Goal: Task Accomplishment & Management: Manage account settings

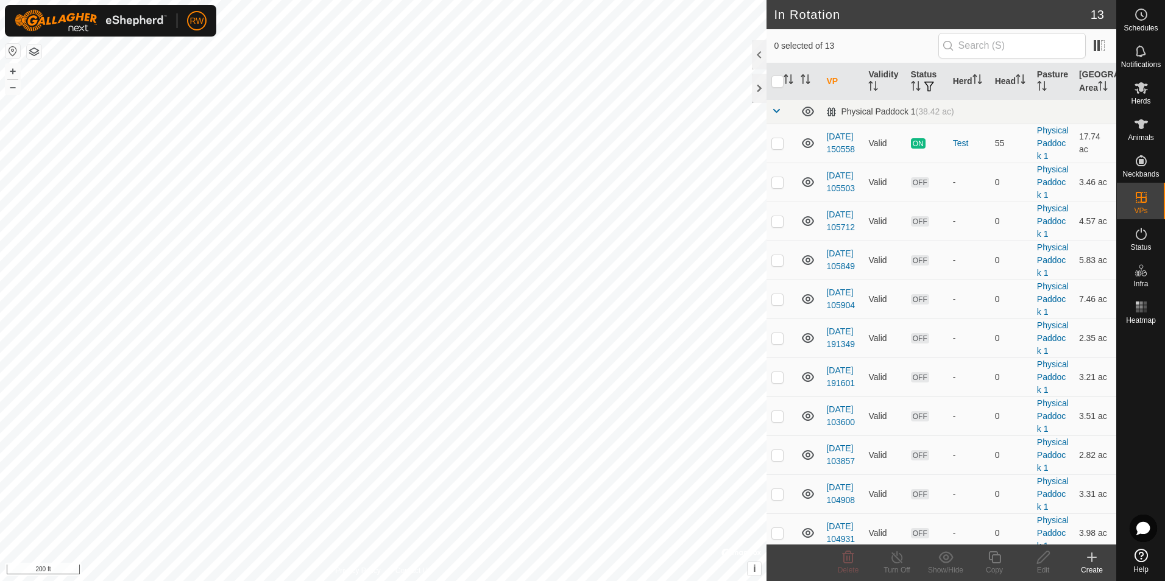
checkbox input "true"
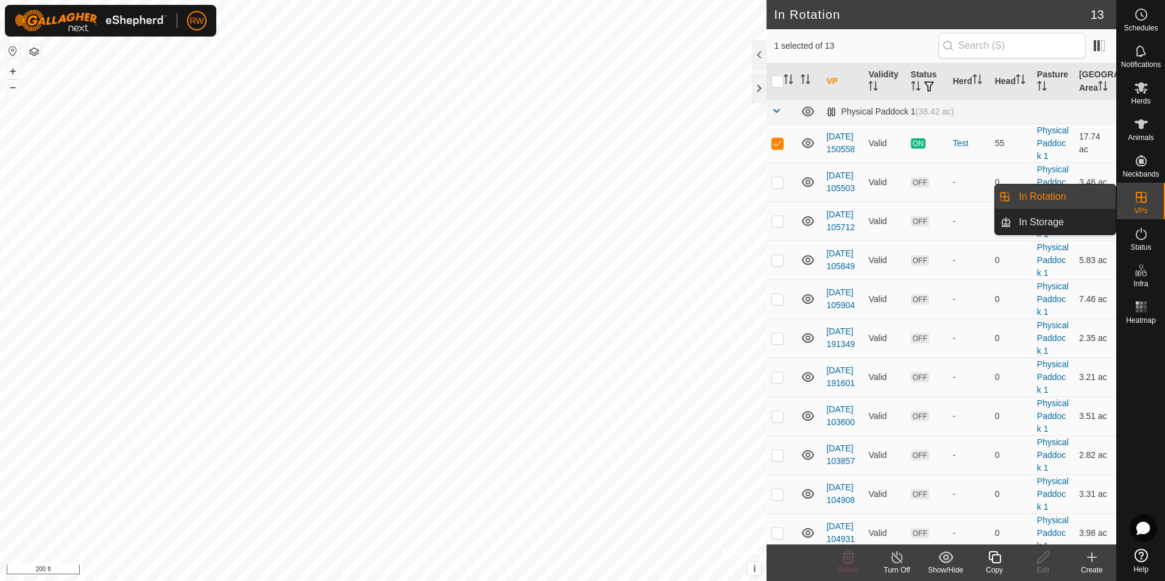
click at [1089, 563] on icon at bounding box center [1091, 557] width 15 height 15
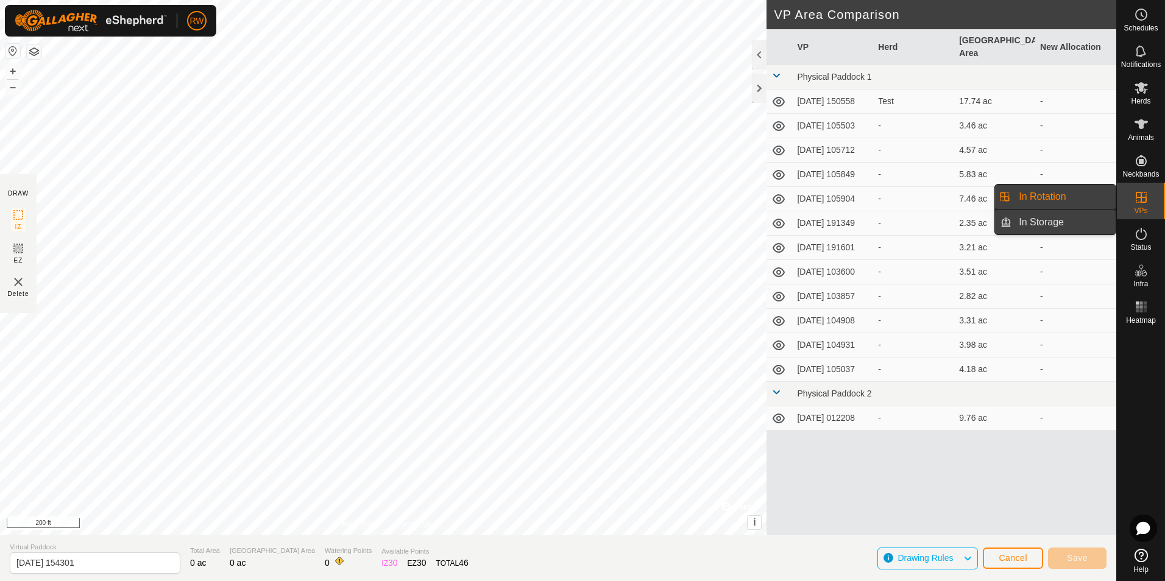
click at [1082, 216] on link "In Storage" at bounding box center [1063, 222] width 104 height 24
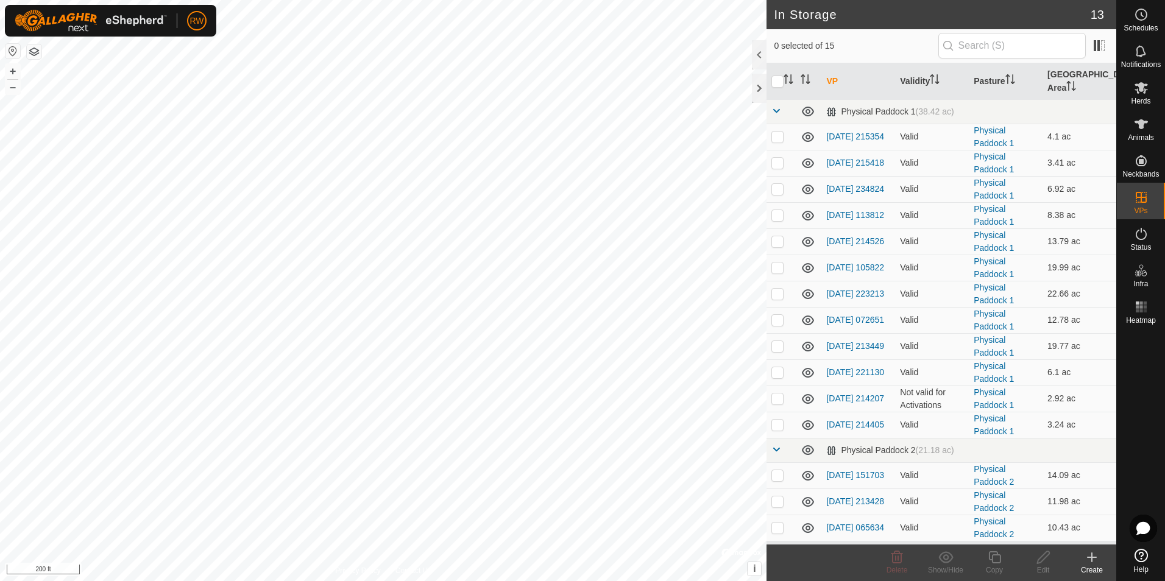
click at [615, 0] on html "RW Schedules Notifications Herds Animals Neckbands VPs Status Infra Heatmap Hel…" at bounding box center [582, 290] width 1165 height 581
click at [788, 387] on td at bounding box center [780, 399] width 29 height 26
click at [778, 394] on p-checkbox at bounding box center [777, 399] width 12 height 10
checkbox input "false"
click at [775, 420] on p-checkbox at bounding box center [777, 425] width 12 height 10
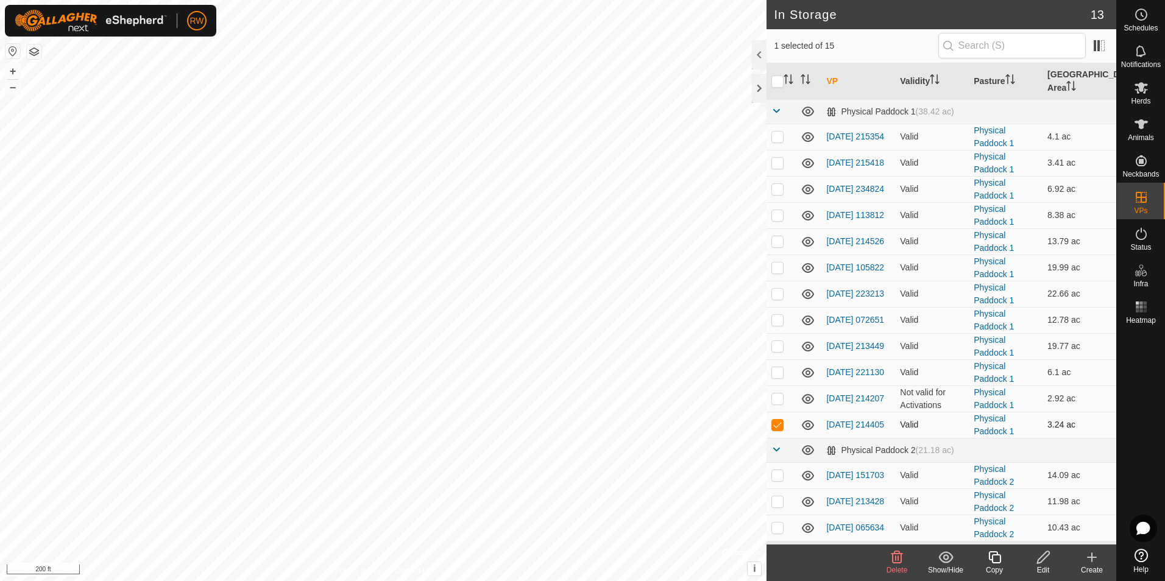
click at [775, 420] on p-checkbox at bounding box center [777, 425] width 12 height 10
checkbox input "false"
click at [774, 289] on p-checkbox at bounding box center [777, 294] width 12 height 10
checkbox input "true"
click at [1093, 565] on div "Create" at bounding box center [1091, 570] width 49 height 11
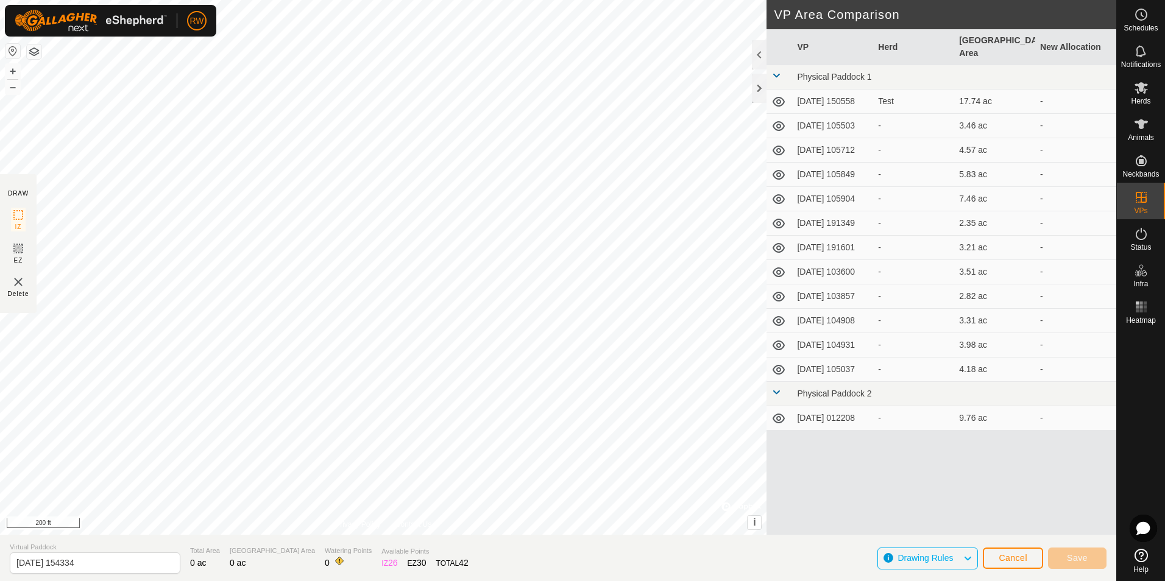
click at [295, 581] on html "RW Schedules Notifications Herds Animals Neckbands VPs Status Infra Heatmap Hel…" at bounding box center [582, 290] width 1165 height 581
click at [1084, 557] on span "Save" at bounding box center [1077, 558] width 21 height 10
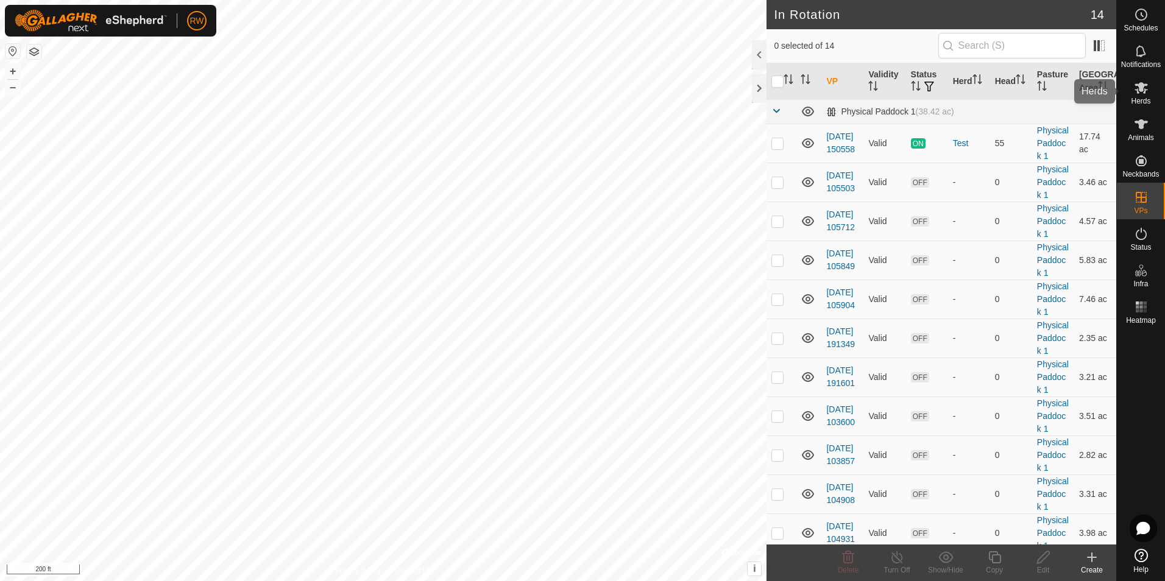
click at [1142, 99] on span "Herds" at bounding box center [1140, 100] width 19 height 7
click at [1143, 85] on icon at bounding box center [1140, 88] width 13 height 12
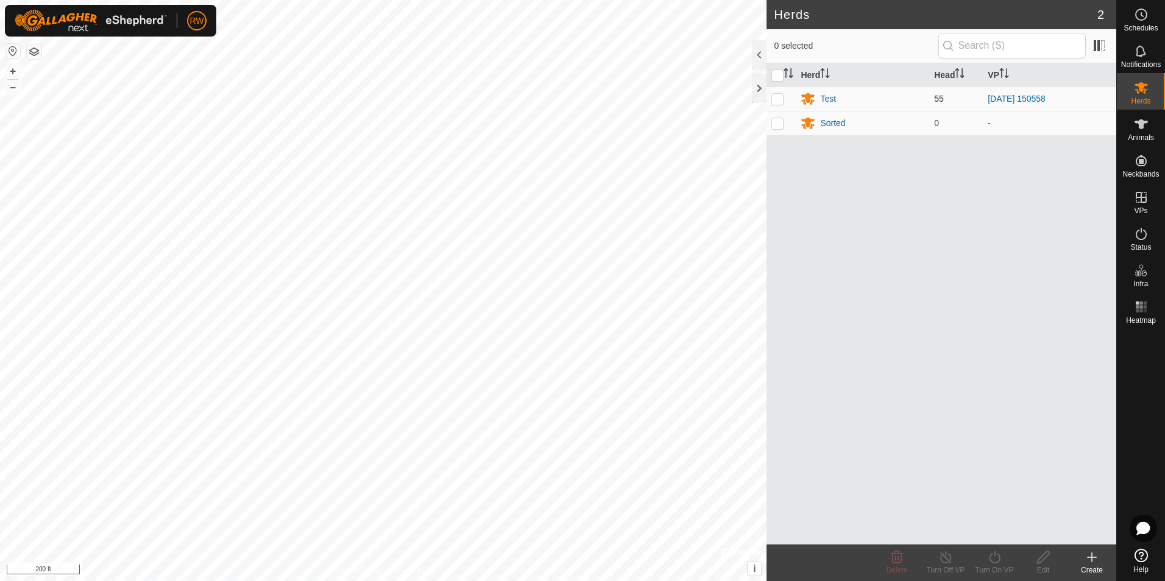
click at [782, 96] on p-checkbox at bounding box center [777, 99] width 12 height 10
checkbox input "true"
click at [990, 559] on icon at bounding box center [994, 557] width 11 height 12
click at [1002, 537] on link "Now" at bounding box center [1031, 530] width 121 height 24
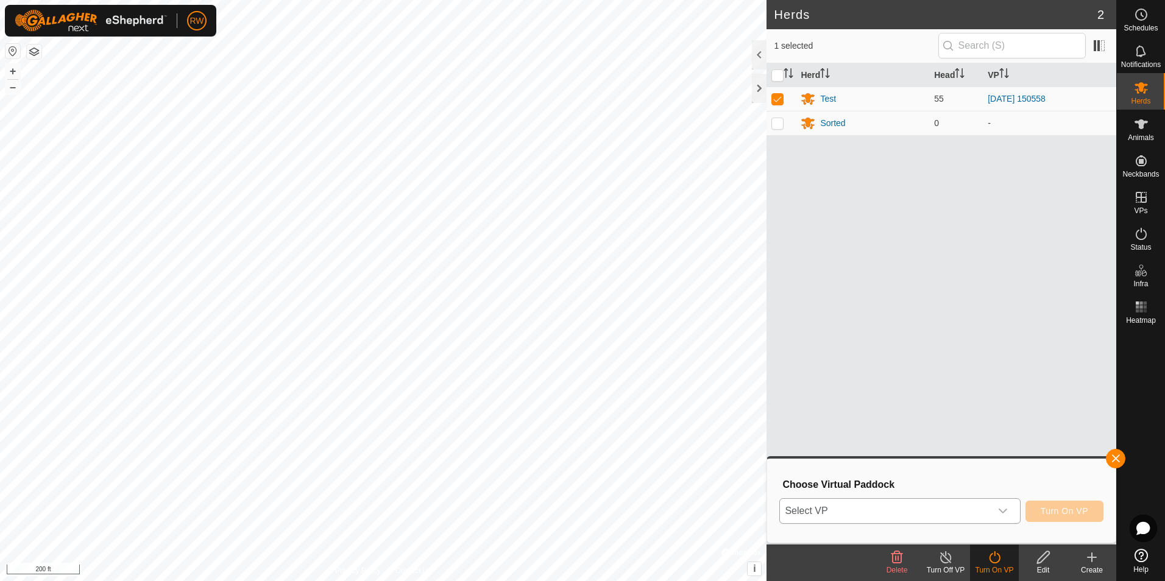
click at [1000, 511] on icon "dropdown trigger" at bounding box center [1003, 511] width 10 height 10
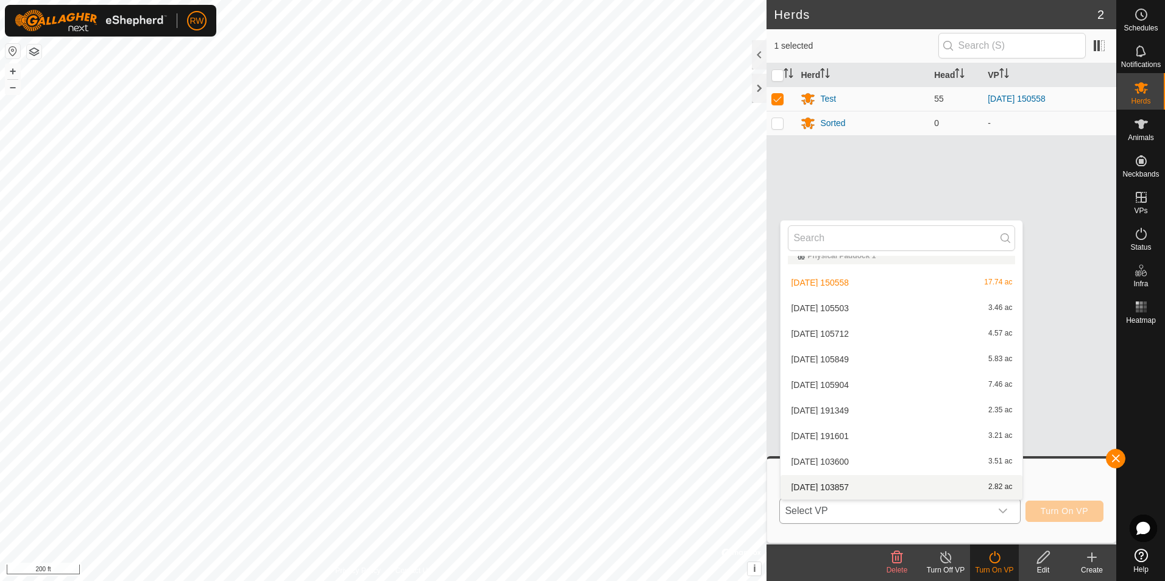
scroll to position [169, 0]
click at [958, 494] on li "[DATE] 012208 9.76 ac" at bounding box center [901, 487] width 242 height 24
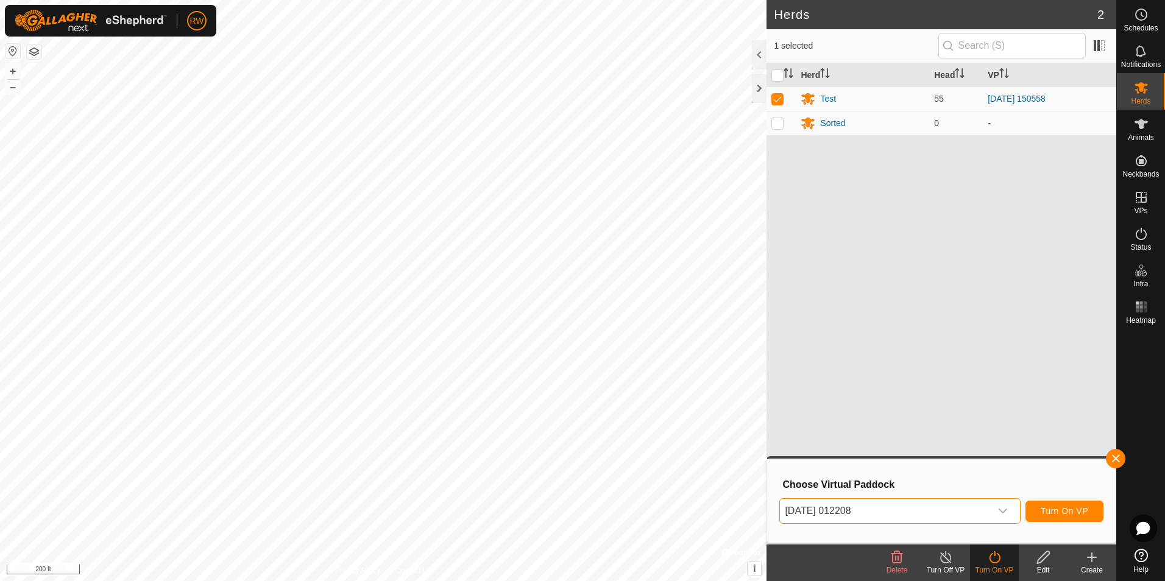
click at [981, 511] on span "[DATE] 012208" at bounding box center [885, 511] width 210 height 24
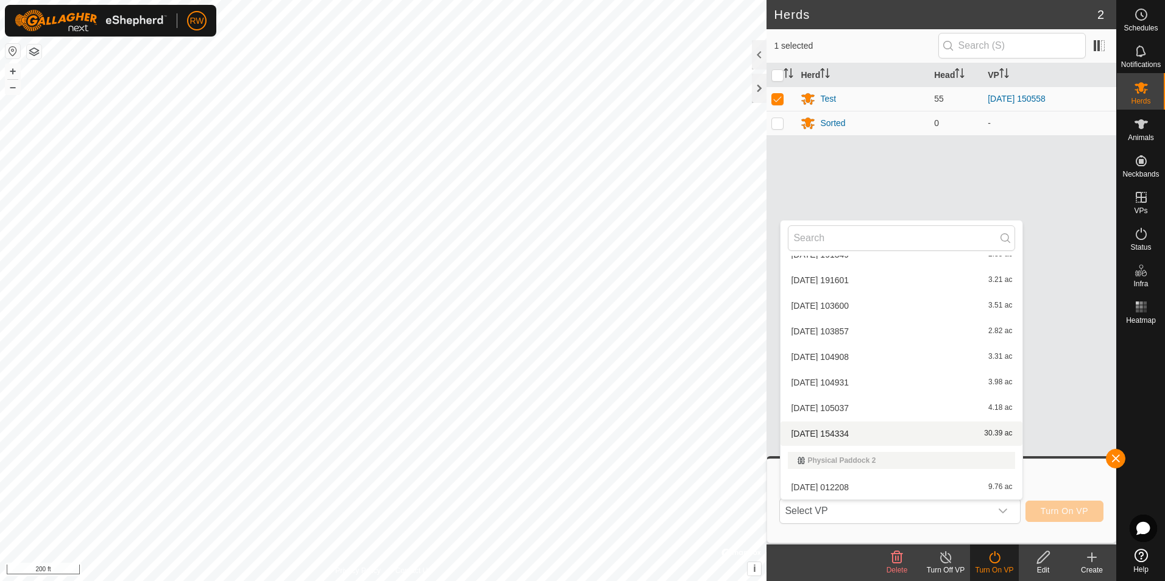
click at [960, 437] on li "[DATE] 154334 30.39 ac" at bounding box center [901, 434] width 242 height 24
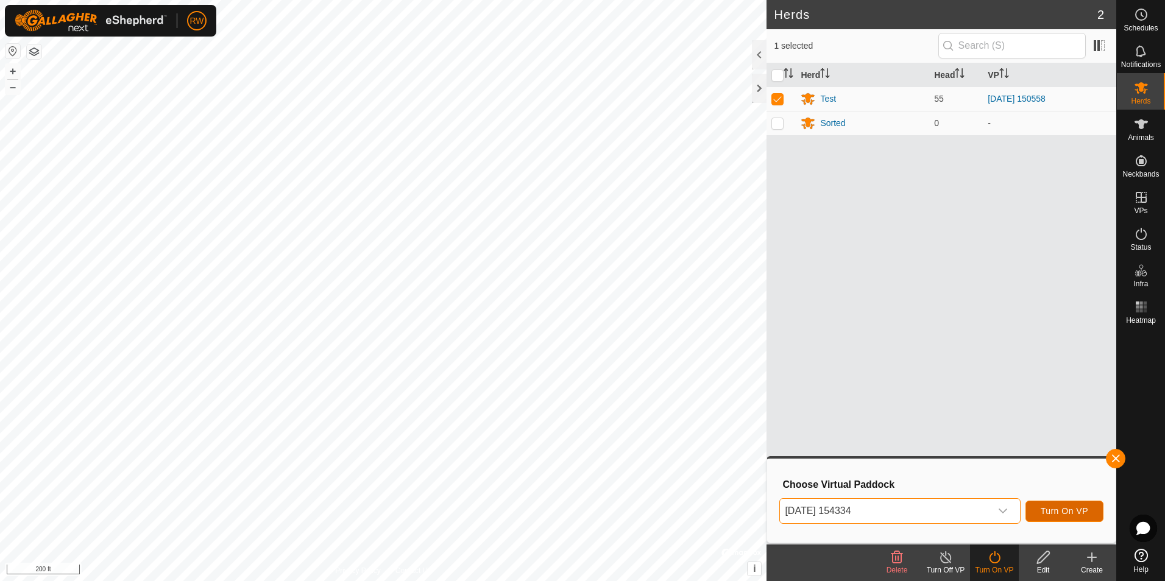
click at [1063, 509] on span "Turn On VP" at bounding box center [1065, 511] width 48 height 10
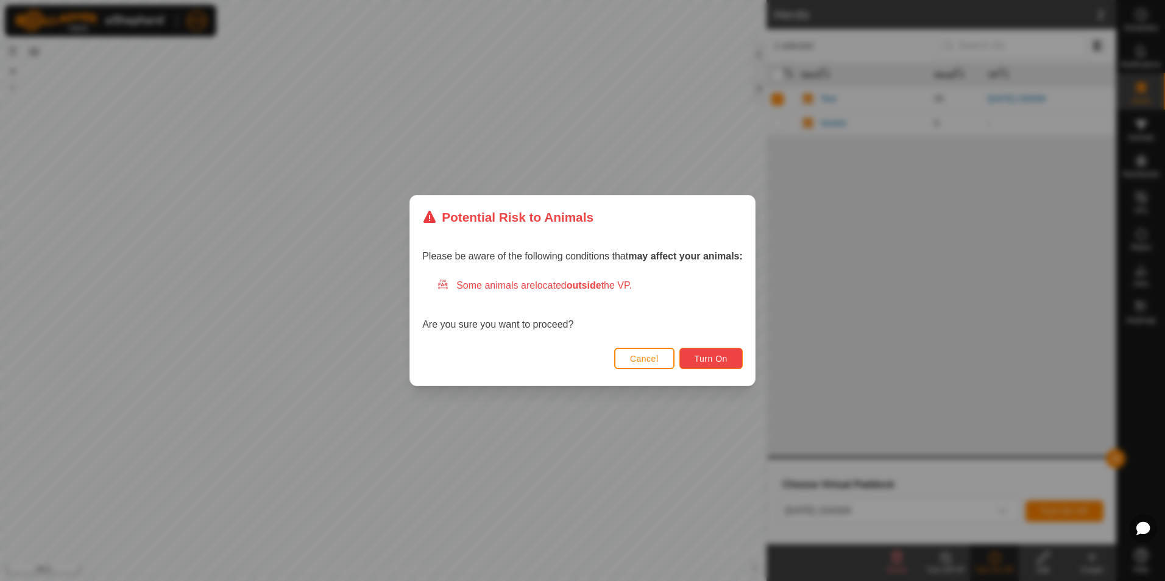
click at [718, 357] on span "Turn On" at bounding box center [711, 359] width 33 height 10
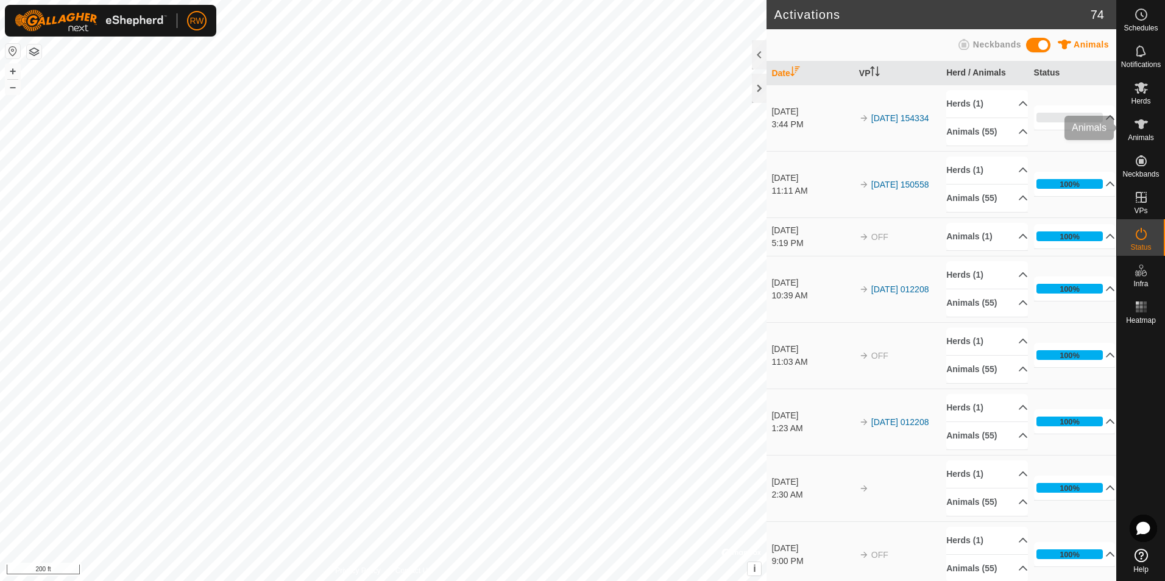
click at [1137, 127] on icon at bounding box center [1141, 124] width 15 height 15
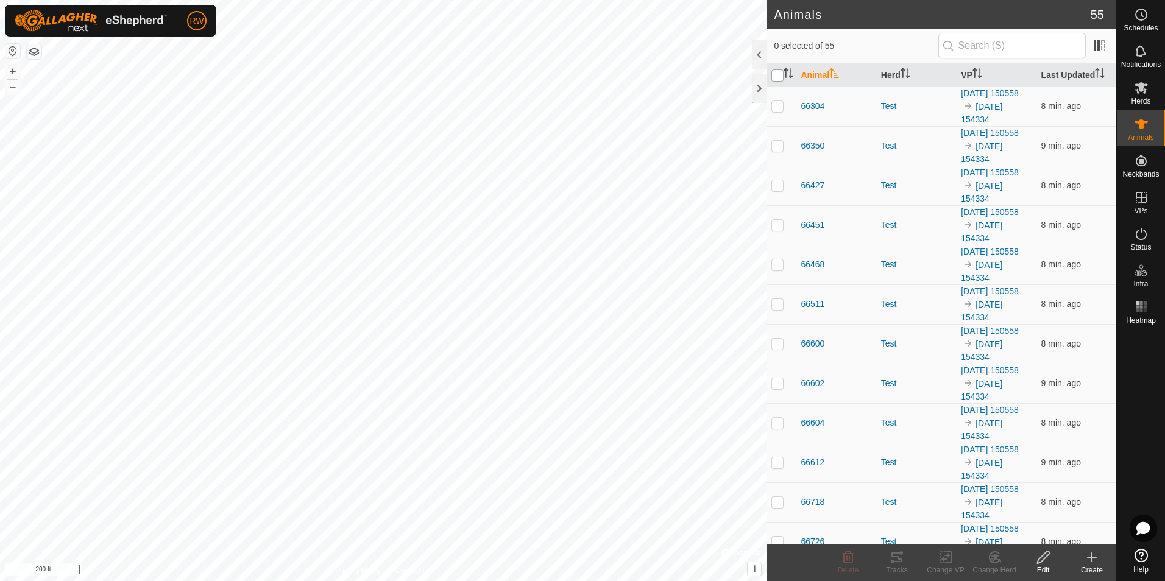
click at [774, 75] on input "checkbox" at bounding box center [777, 75] width 12 height 12
checkbox input "true"
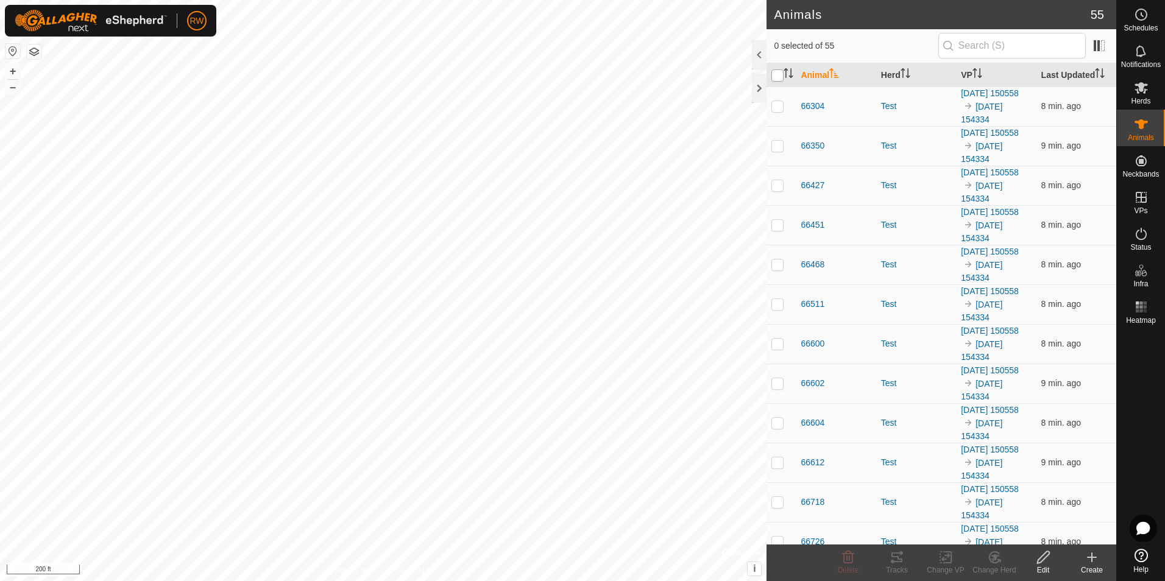
checkbox input "true"
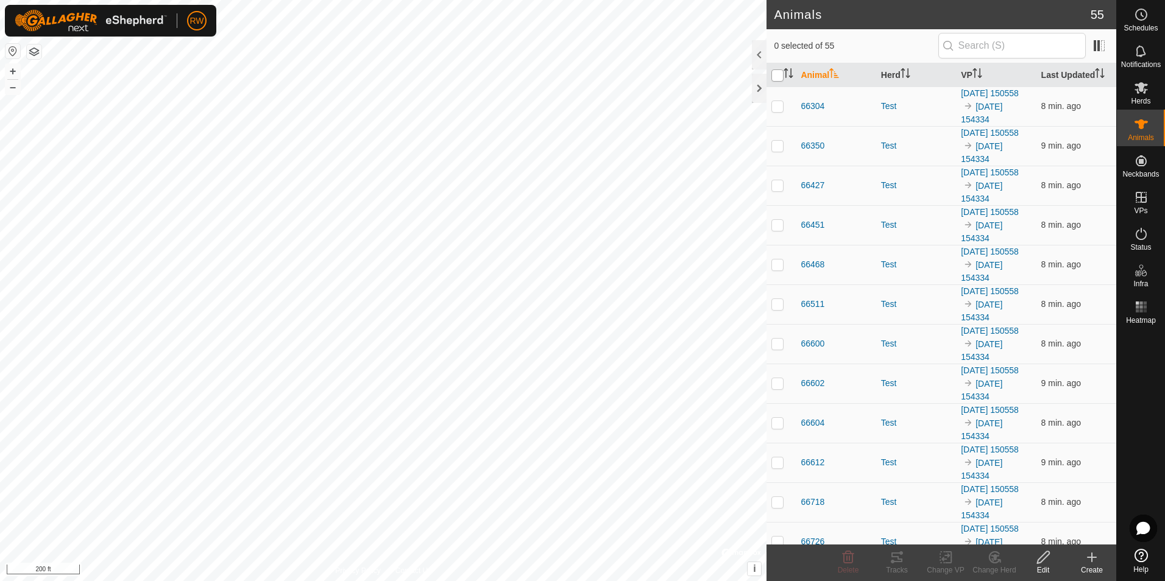
checkbox input "true"
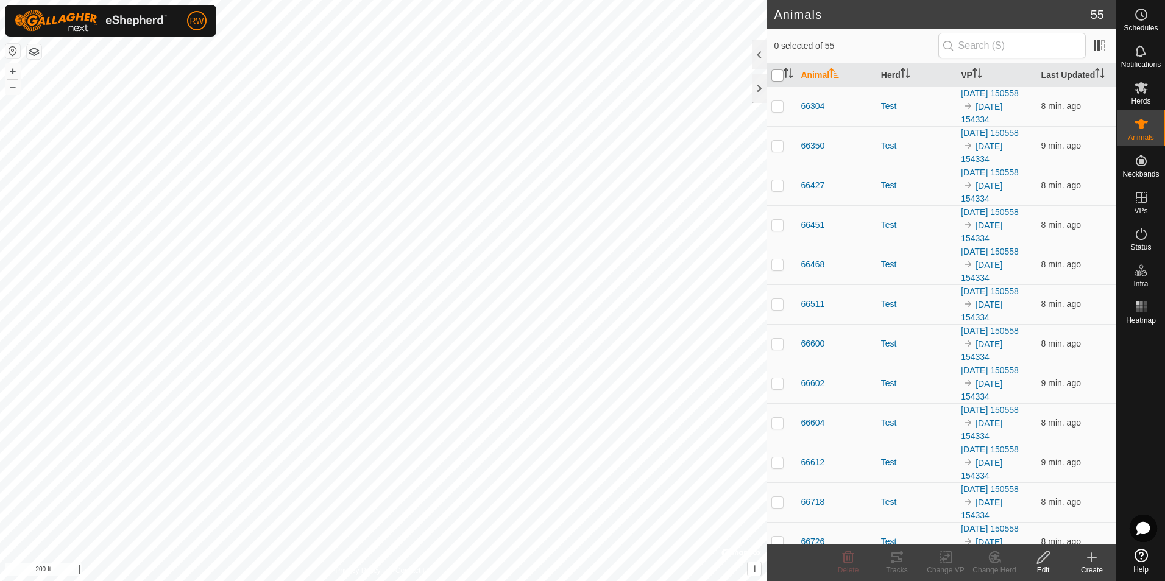
checkbox input "true"
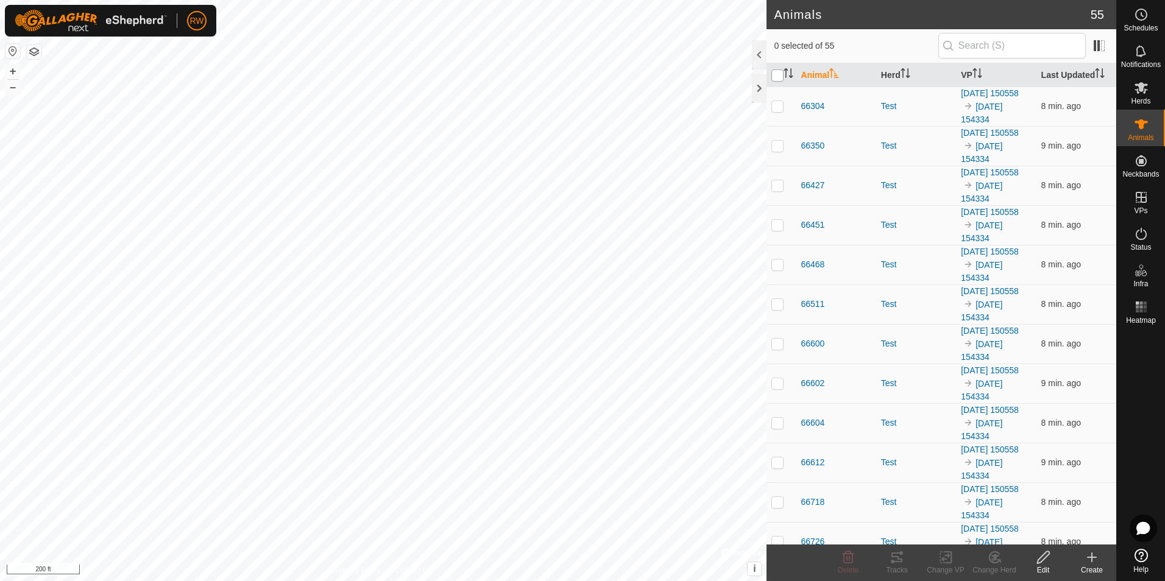
checkbox input "true"
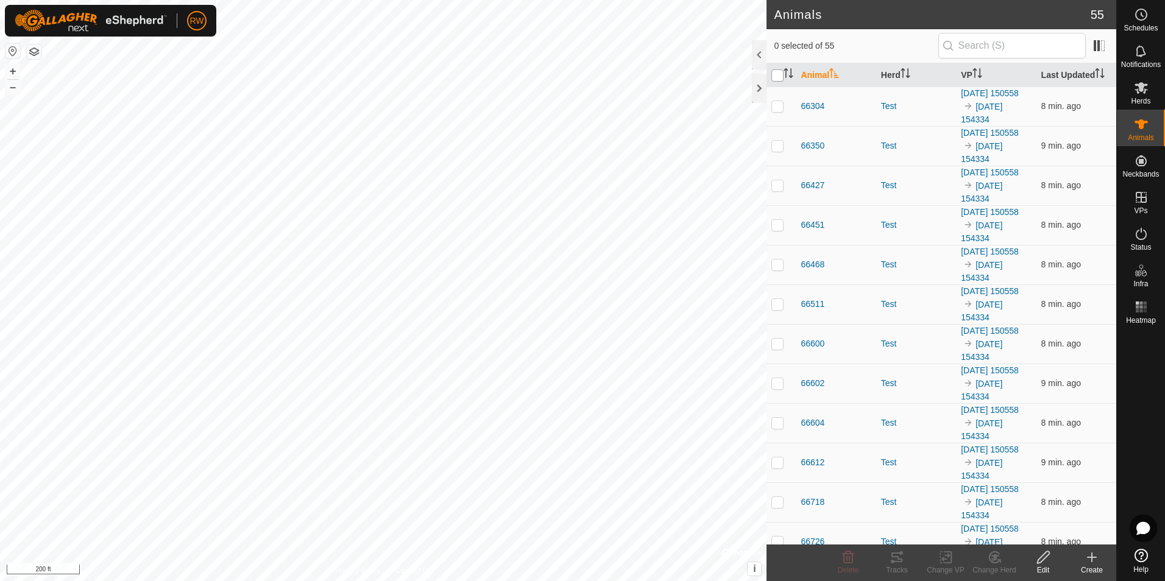
checkbox input "true"
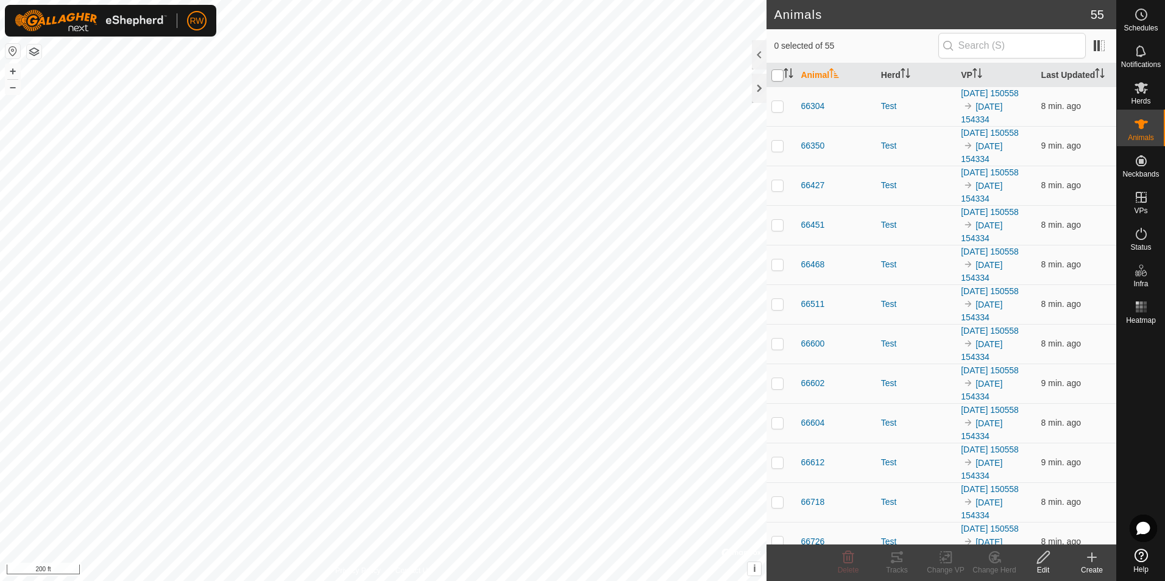
checkbox input "true"
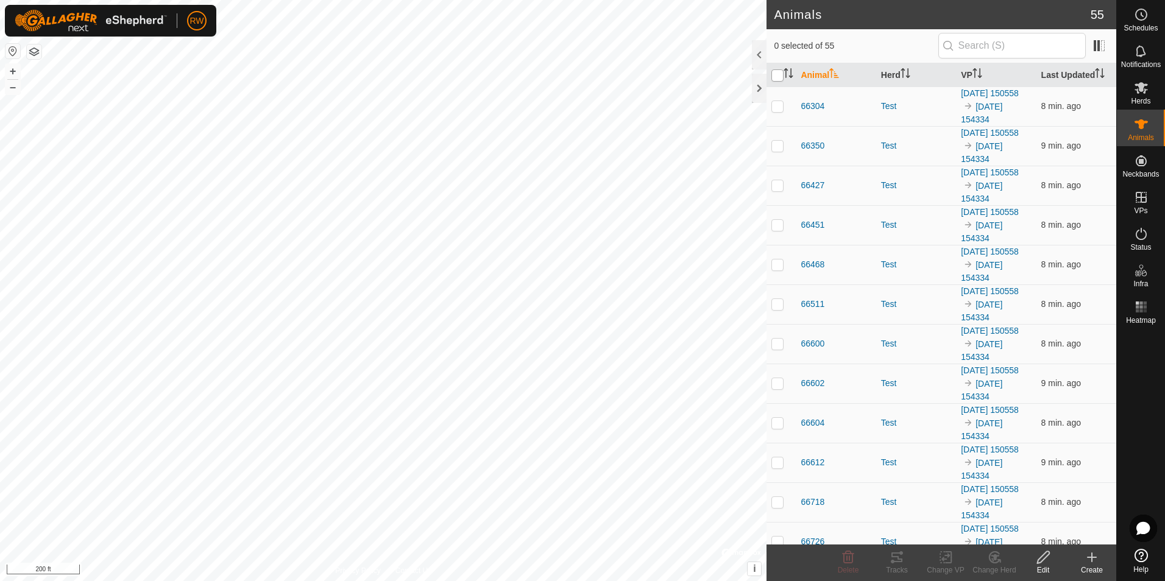
checkbox input "true"
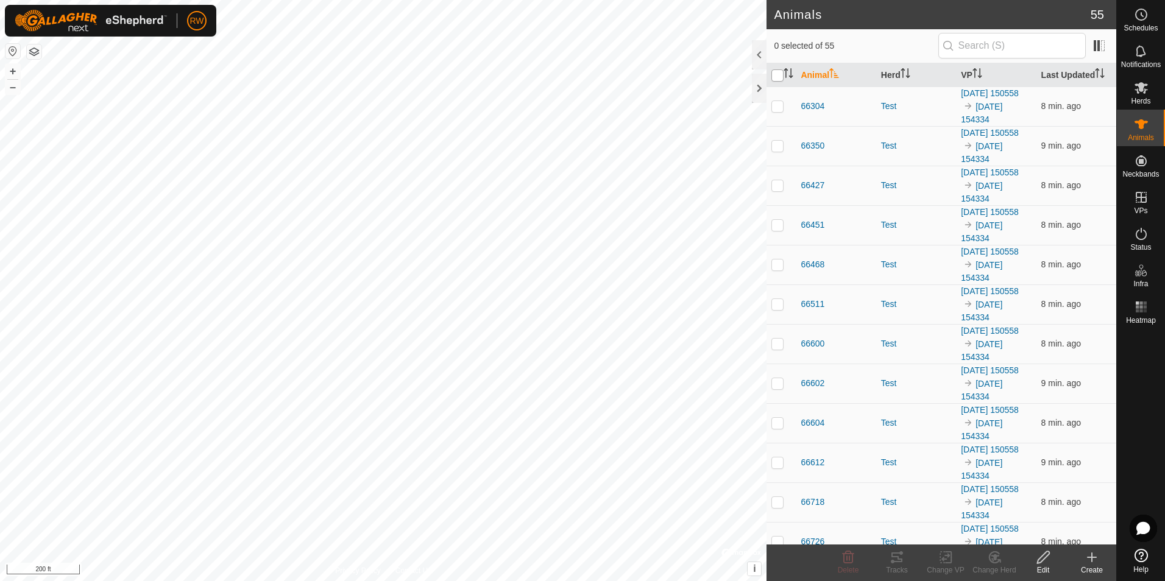
checkbox input "true"
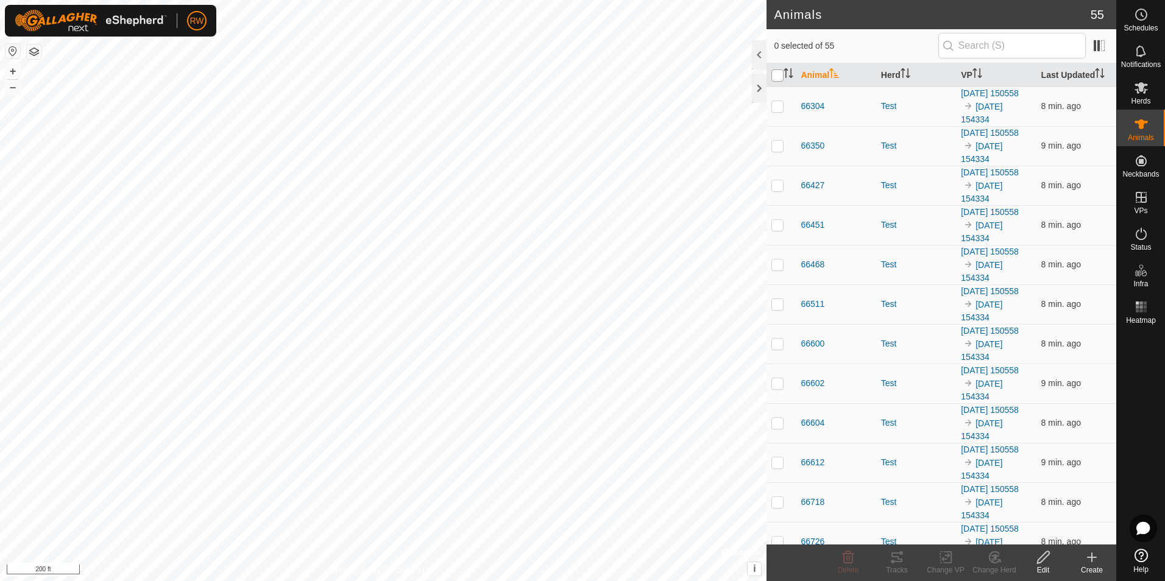
checkbox input "true"
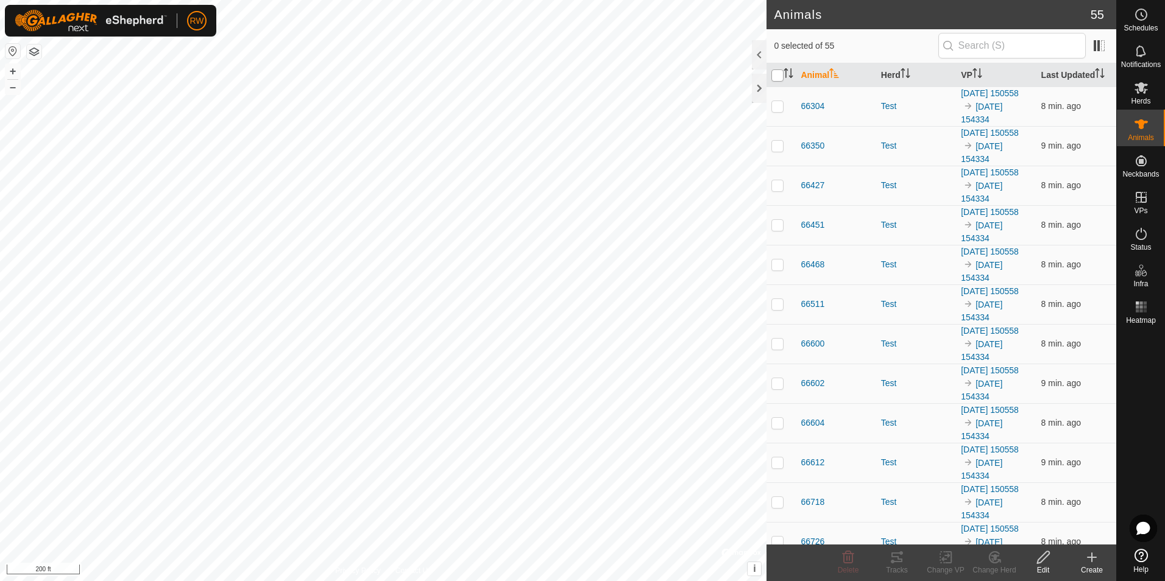
checkbox input "true"
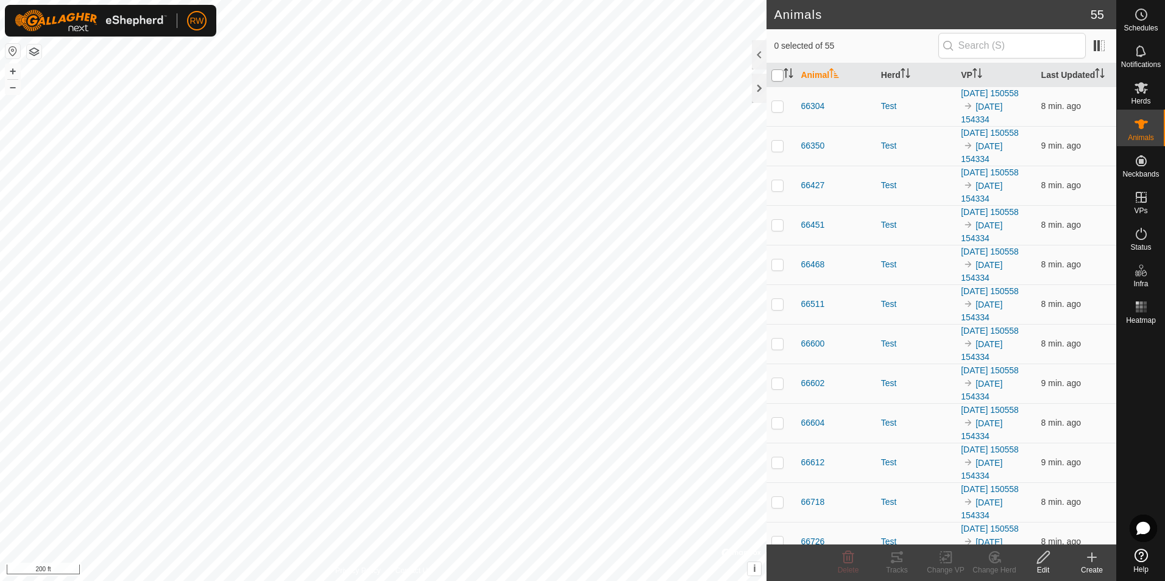
checkbox input "true"
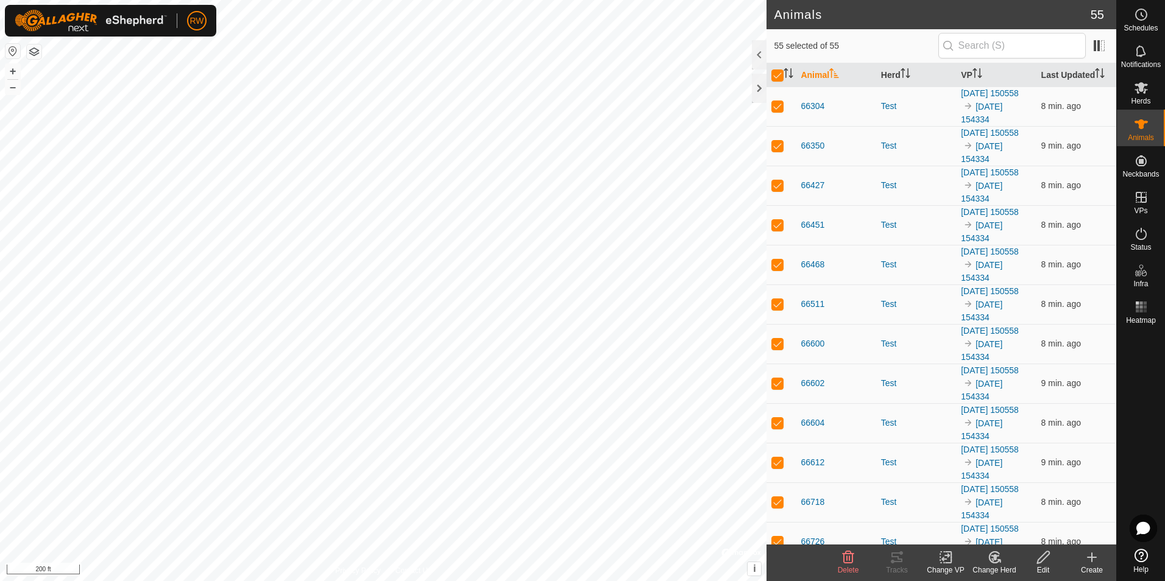
click at [1142, 554] on icon at bounding box center [1140, 555] width 13 height 13
click at [1047, 561] on icon at bounding box center [1043, 557] width 15 height 15
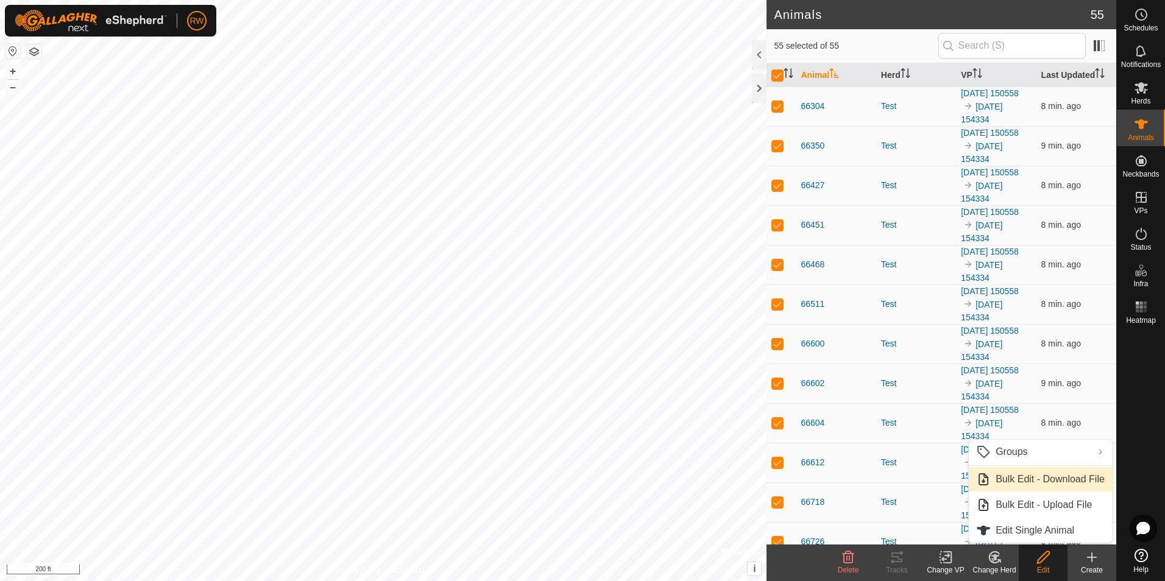
click at [1050, 480] on link "Bulk Edit - Download File" at bounding box center [1040, 479] width 143 height 24
